Goal: Task Accomplishment & Management: Use online tool/utility

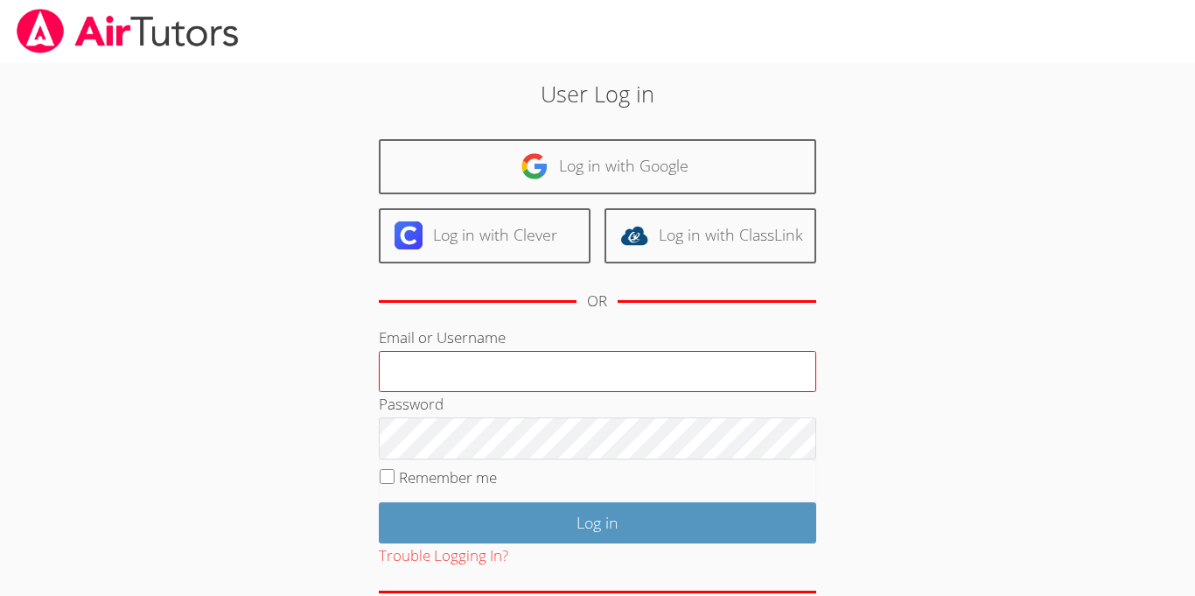
click at [462, 367] on input "Email or Username" at bounding box center [598, 372] width 438 height 42
type input "maddisonca"
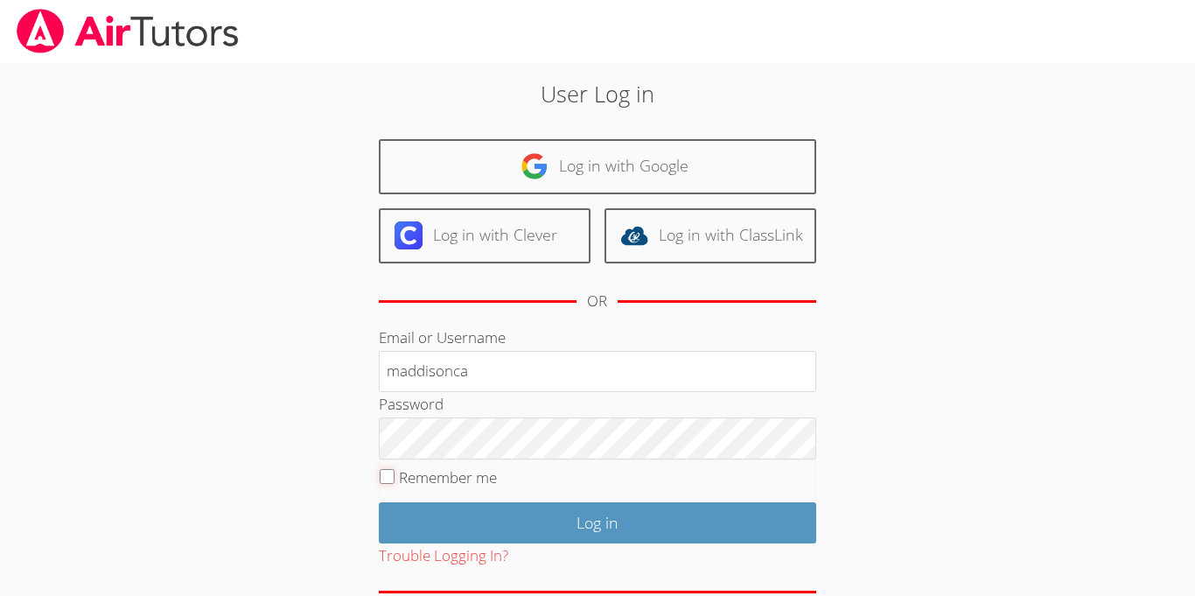
click at [393, 475] on input "Remember me" at bounding box center [387, 476] width 15 height 15
checkbox input "false"
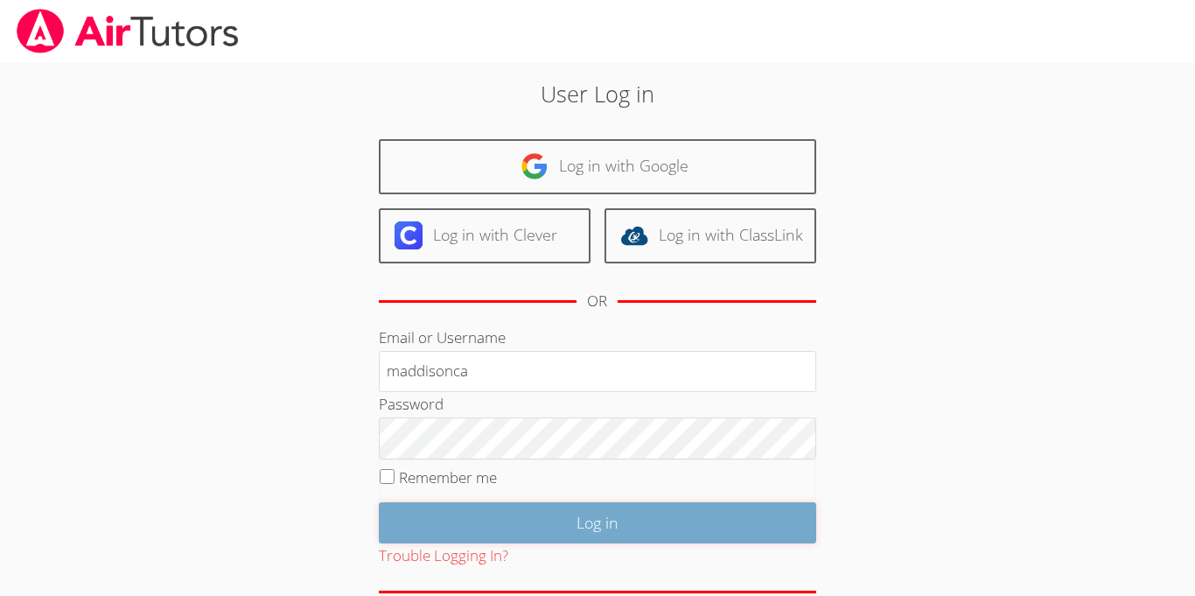
click at [476, 532] on input "Log in" at bounding box center [598, 522] width 438 height 41
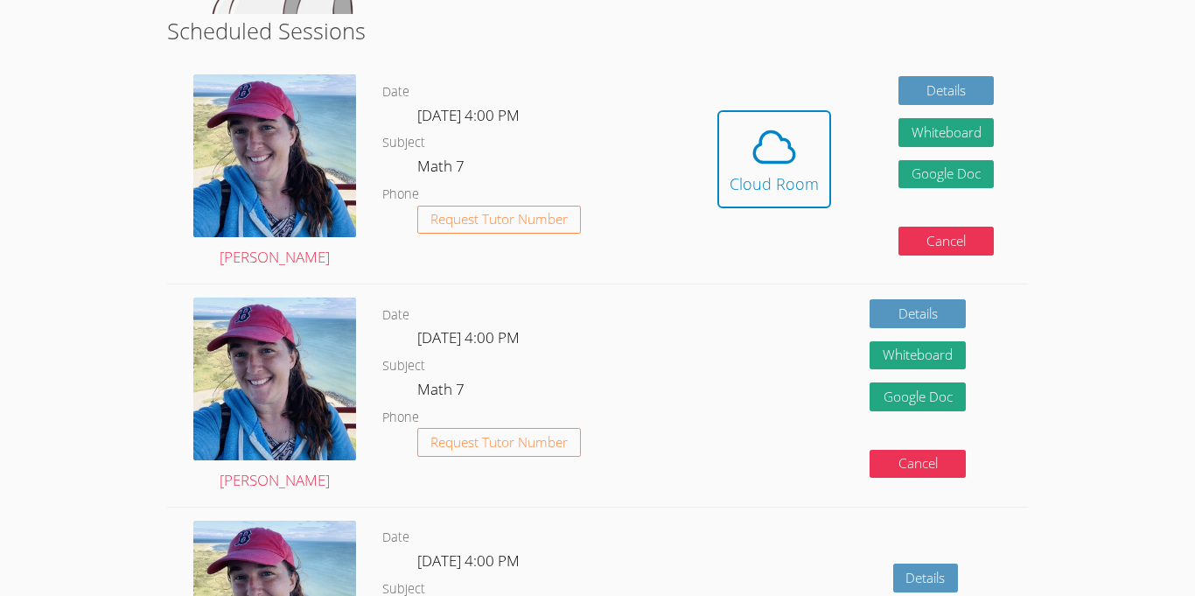
scroll to position [437, 0]
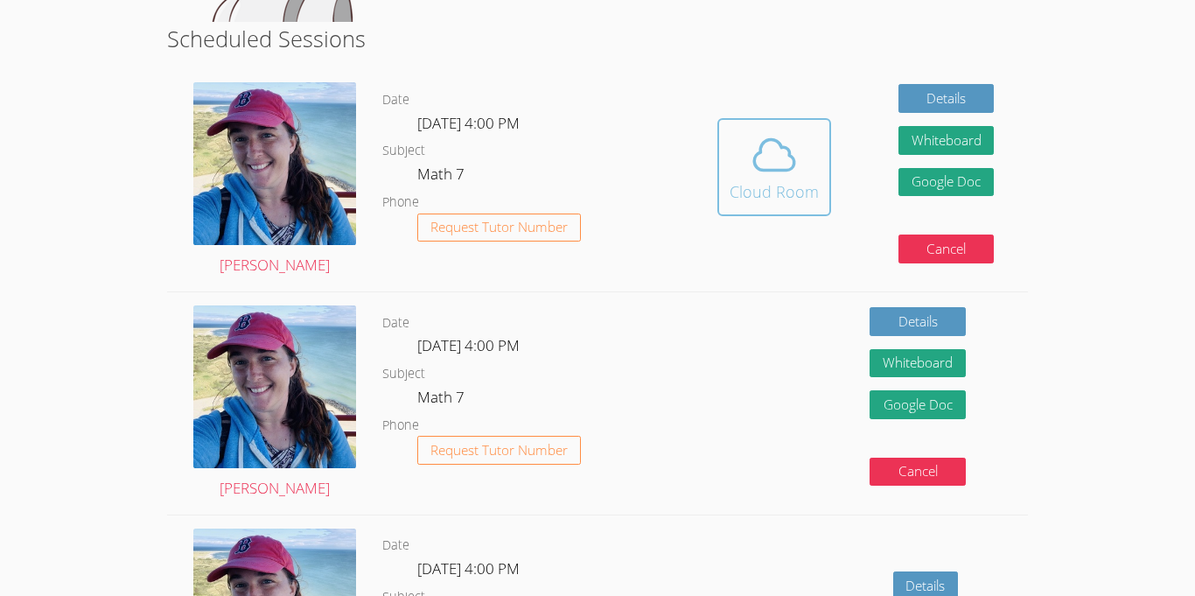
click at [794, 189] on div "Cloud Room" at bounding box center [774, 191] width 89 height 25
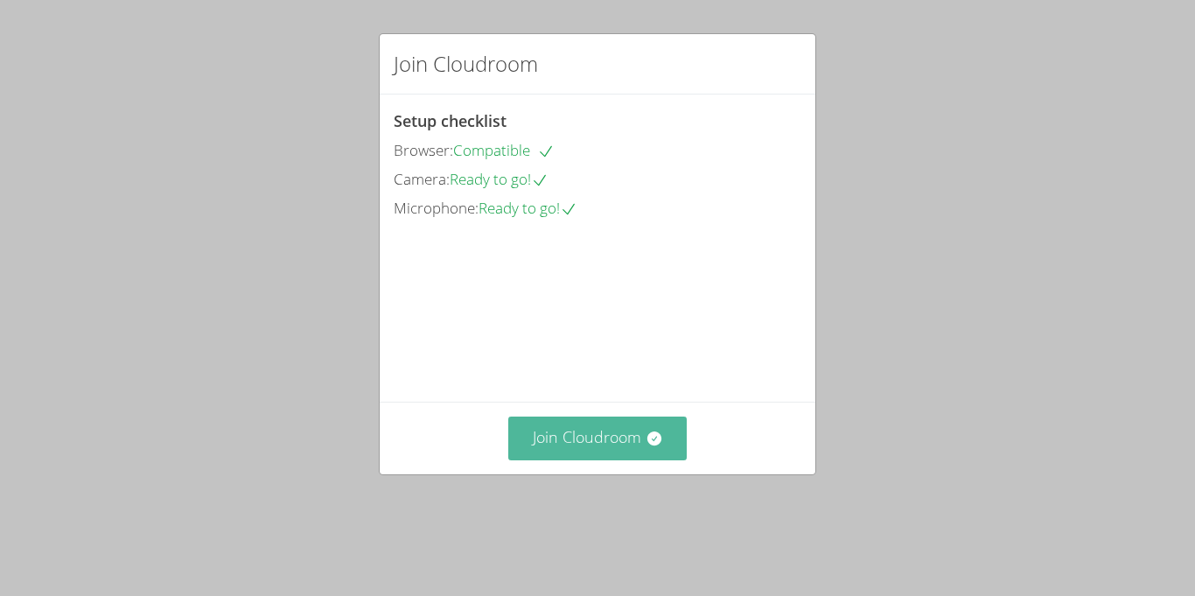
click at [582, 459] on button "Join Cloudroom" at bounding box center [597, 438] width 179 height 43
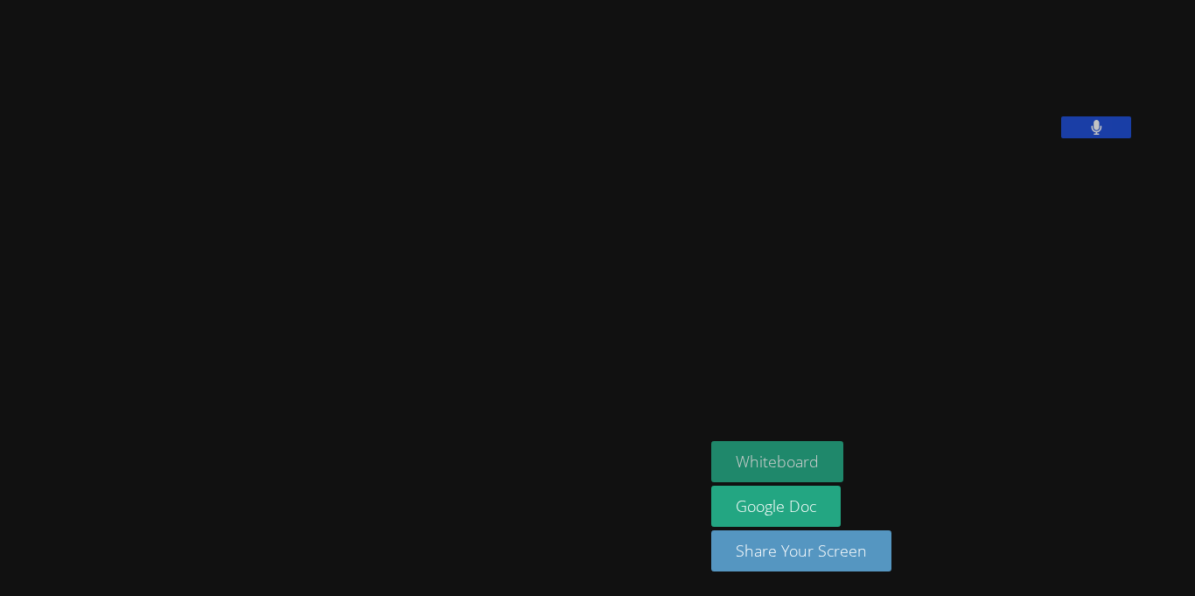
click at [837, 445] on button "Whiteboard" at bounding box center [777, 461] width 132 height 41
click at [357, 179] on video at bounding box center [352, 263] width 263 height 389
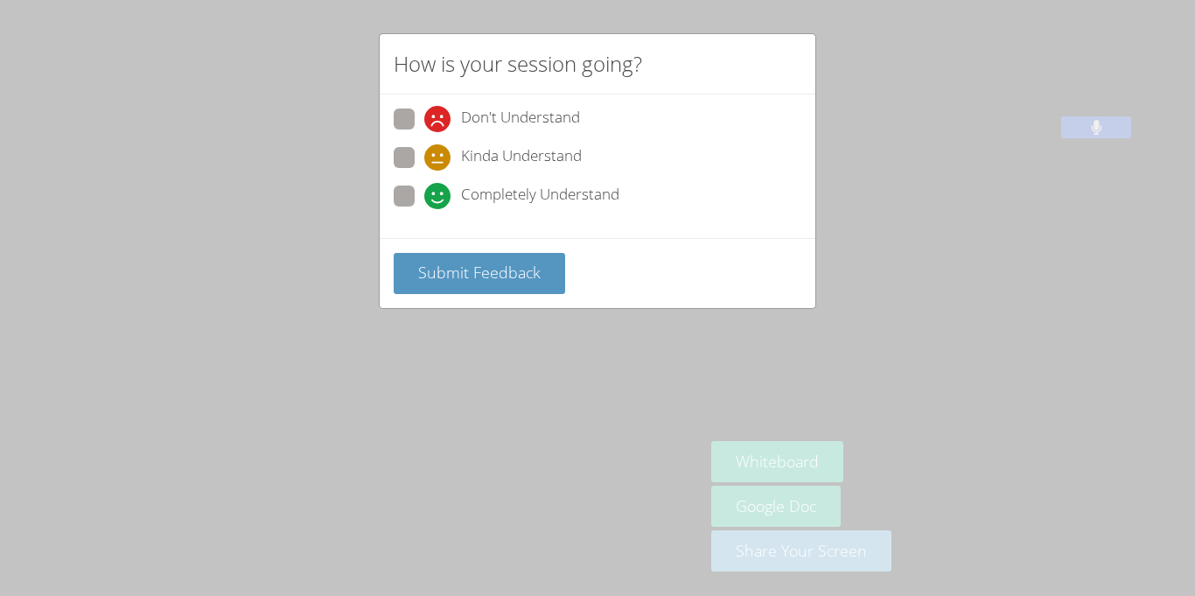
click at [403, 144] on div "Don't Understand Kinda Understand Completely Understand" at bounding box center [598, 163] width 408 height 109
click at [424, 171] on span at bounding box center [424, 171] width 0 height 0
click at [424, 150] on input "Kinda Understand" at bounding box center [431, 154] width 15 height 15
radio input "true"
click at [450, 283] on button "Submit Feedback" at bounding box center [480, 273] width 172 height 41
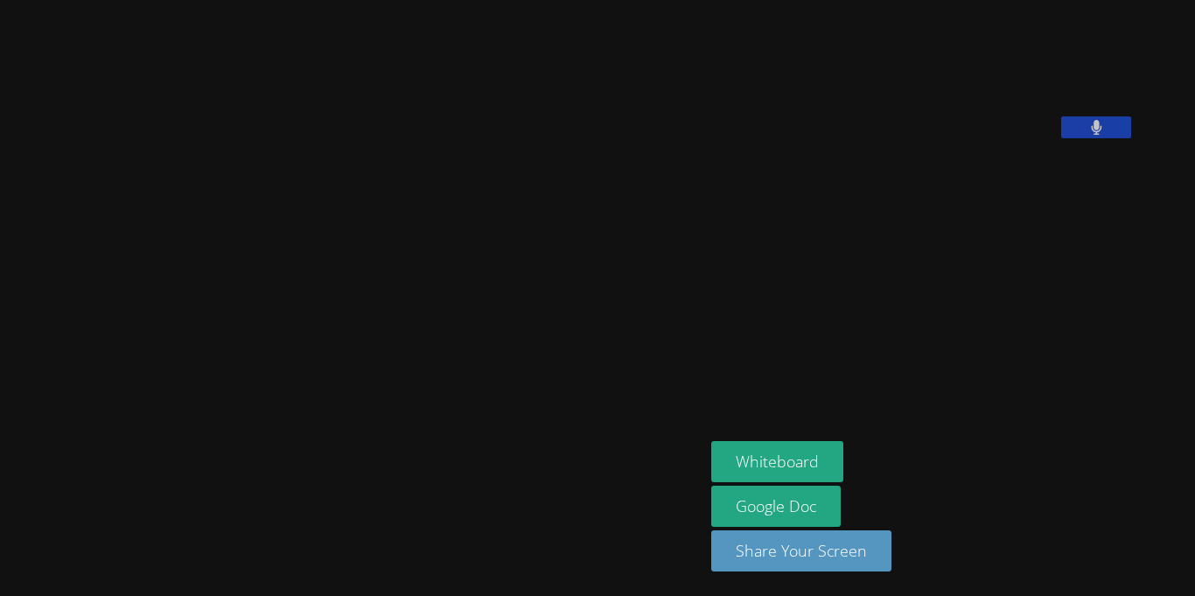
click at [408, 354] on video at bounding box center [352, 263] width 263 height 389
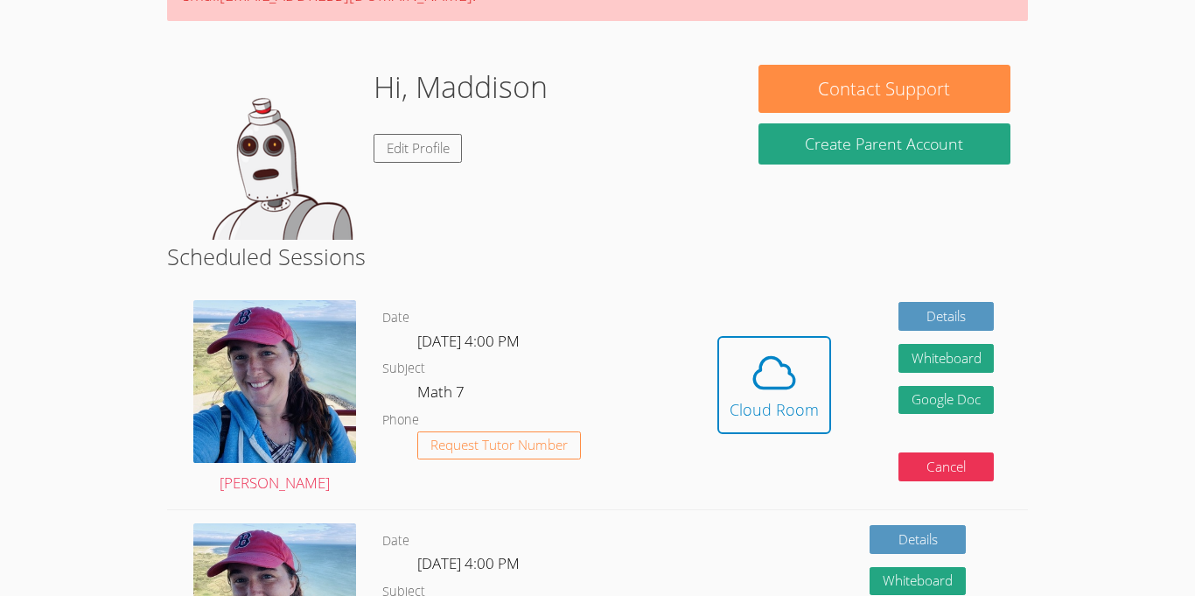
scroll to position [221, 0]
